Goal: Go to known website: Access a specific website the user already knows

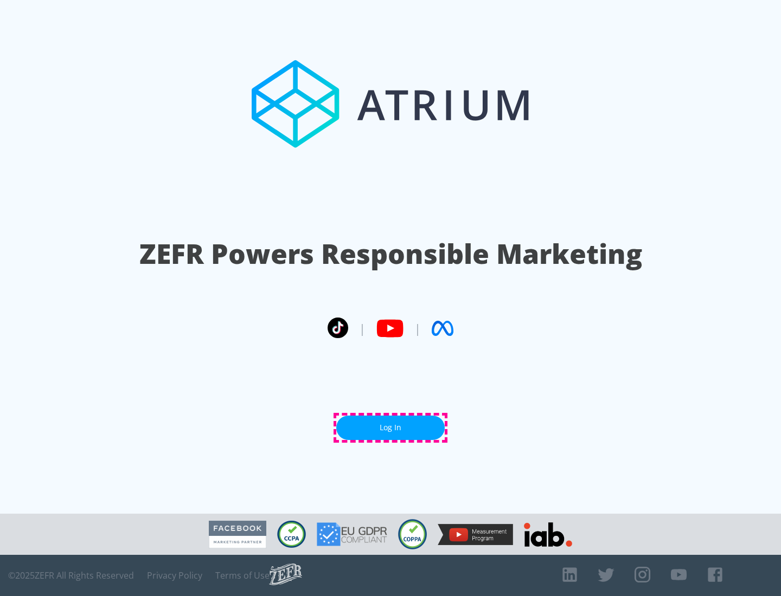
click at [390, 428] on link "Log In" at bounding box center [390, 428] width 108 height 24
